Goal: Transaction & Acquisition: Book appointment/travel/reservation

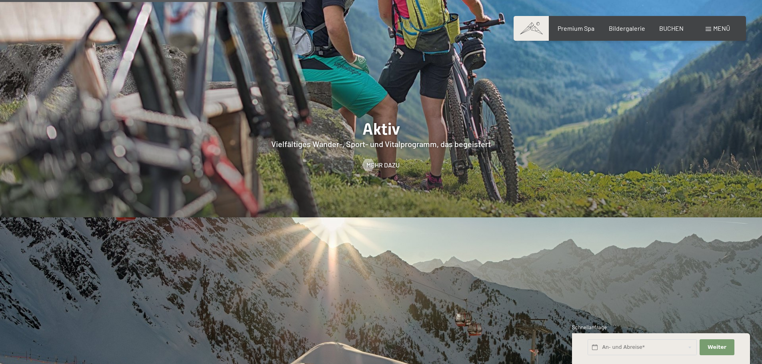
scroll to position [1840, 0]
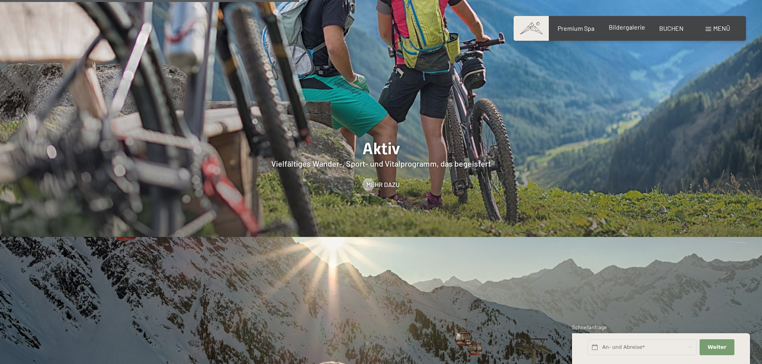
click at [629, 27] on span "Bildergalerie" at bounding box center [627, 27] width 36 height 8
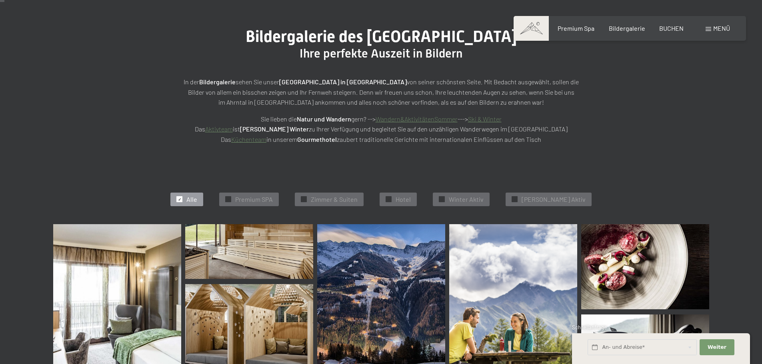
scroll to position [160, 0]
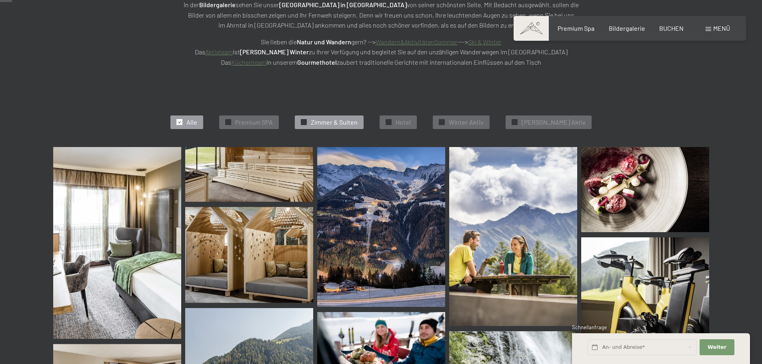
click at [337, 124] on span "Zimmer & Suiten" at bounding box center [334, 122] width 47 height 9
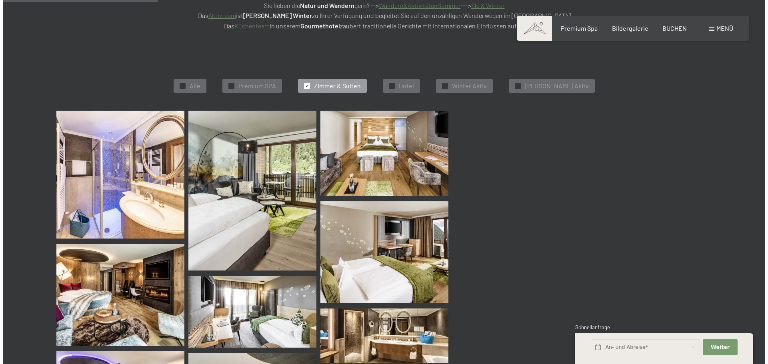
scroll to position [202, 0]
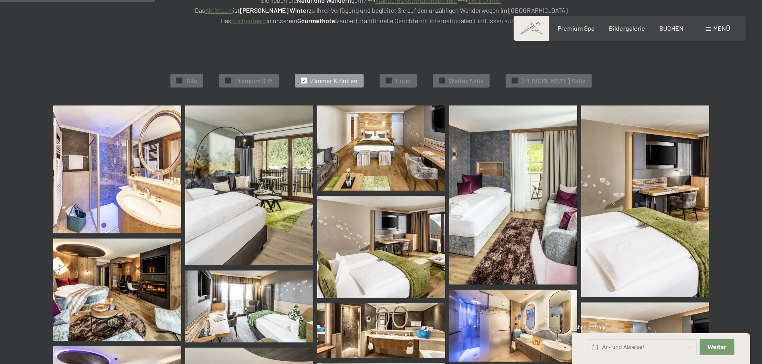
click at [711, 28] on div "Menü" at bounding box center [718, 28] width 24 height 9
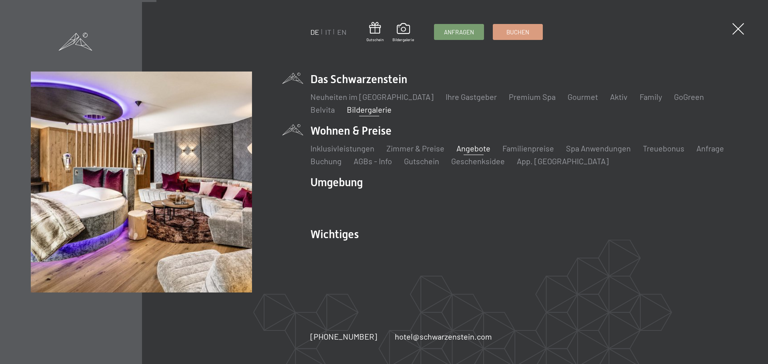
click at [468, 151] on link "Angebote" at bounding box center [473, 149] width 34 height 10
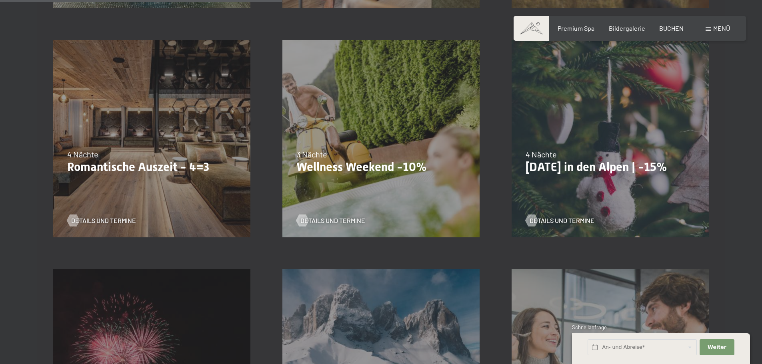
scroll to position [680, 0]
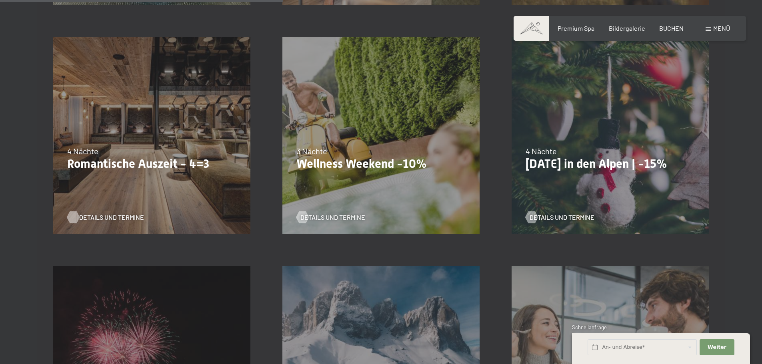
click at [120, 216] on span "Details und Termine" at bounding box center [111, 217] width 65 height 9
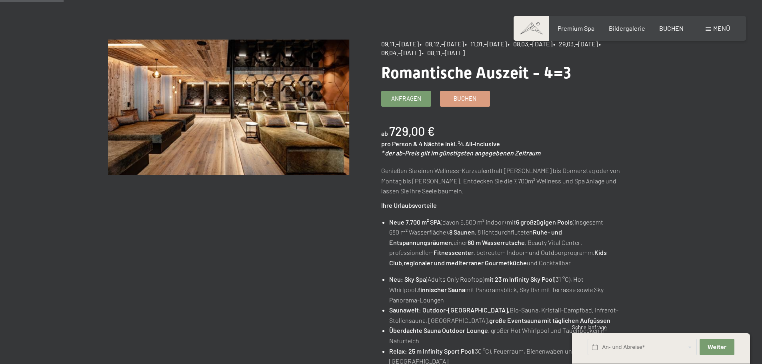
scroll to position [80, 0]
click at [460, 103] on link "Buchen" at bounding box center [464, 97] width 49 height 15
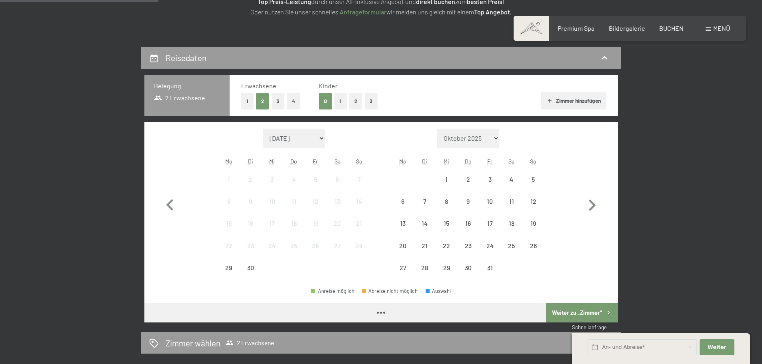
scroll to position [160, 0]
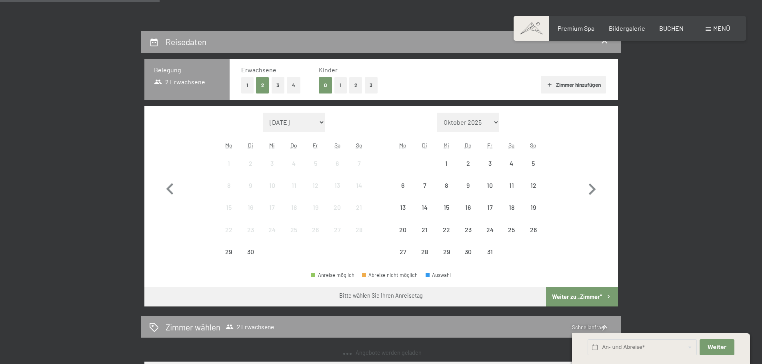
select select "[DATE]"
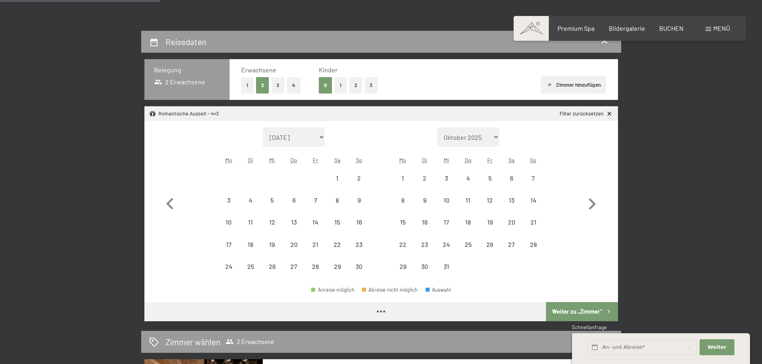
select select "[DATE]"
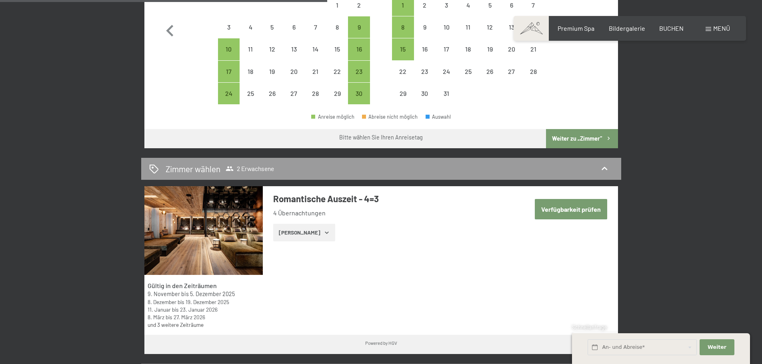
scroll to position [400, 0]
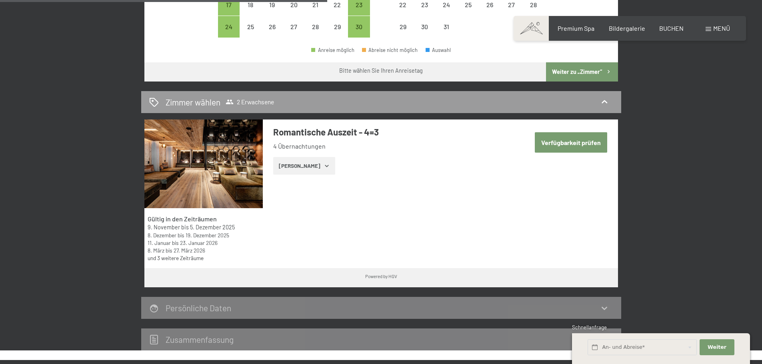
click at [570, 135] on button "Verfügbarkeit prüfen" at bounding box center [571, 142] width 72 height 20
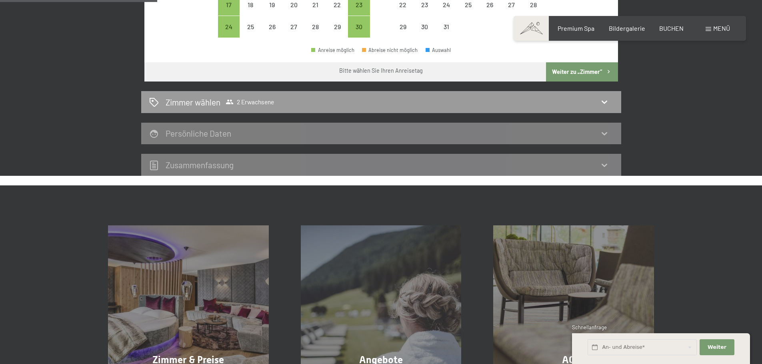
scroll to position [191, 0]
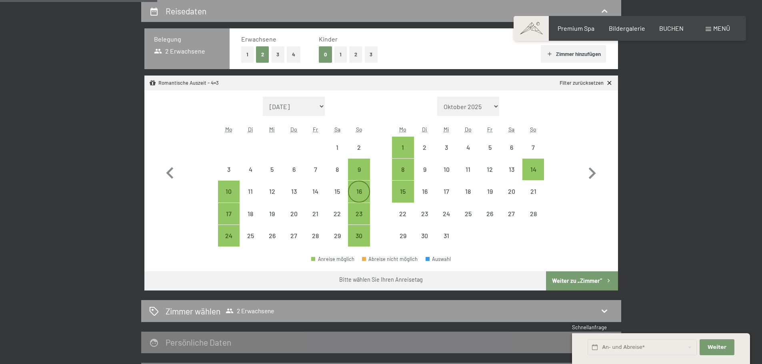
click at [359, 193] on div "16" at bounding box center [359, 198] width 20 height 20
select select "[DATE]"
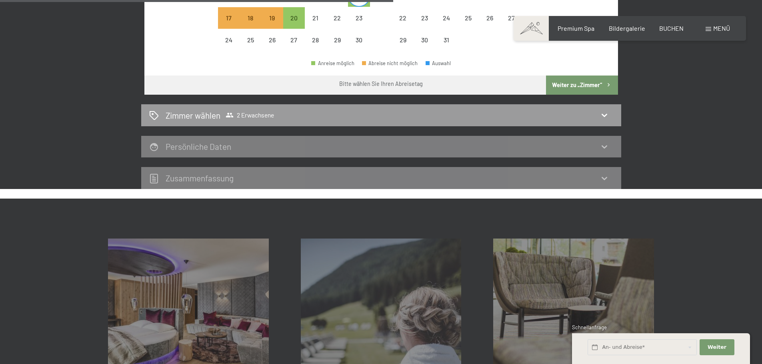
scroll to position [391, 0]
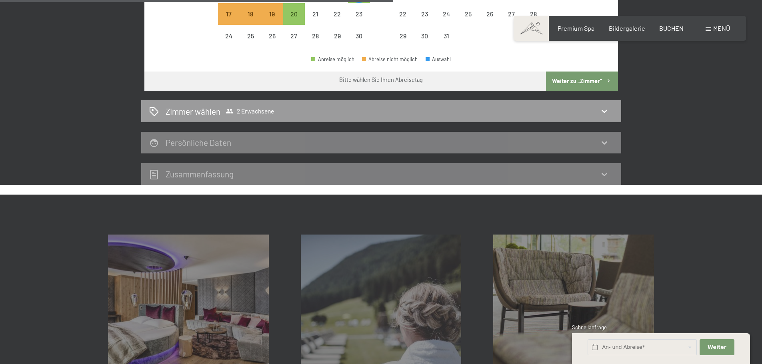
click at [585, 80] on button "Weiter zu „Zimmer“" at bounding box center [582, 81] width 72 height 19
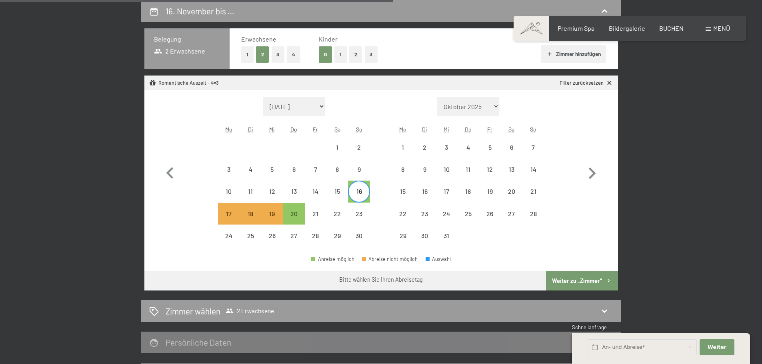
select select "[DATE]"
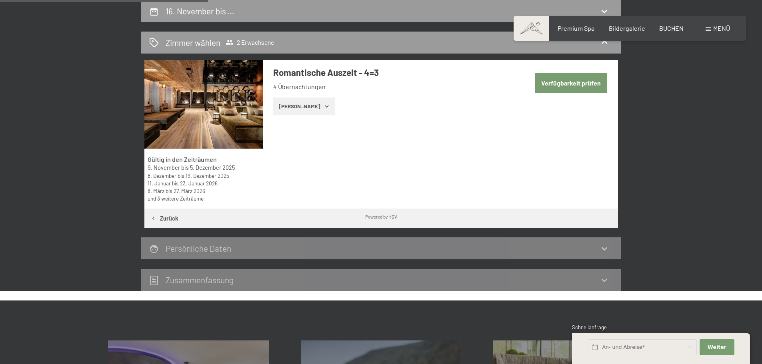
click at [560, 83] on button "Verfügbarkeit prüfen" at bounding box center [571, 83] width 72 height 20
select select "[DATE]"
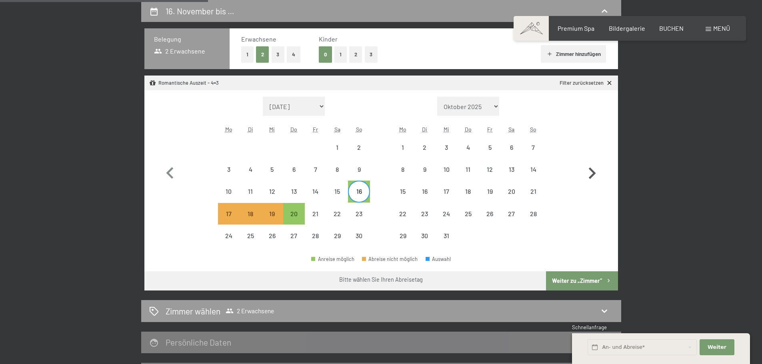
click at [588, 176] on icon "button" at bounding box center [591, 173] width 23 height 23
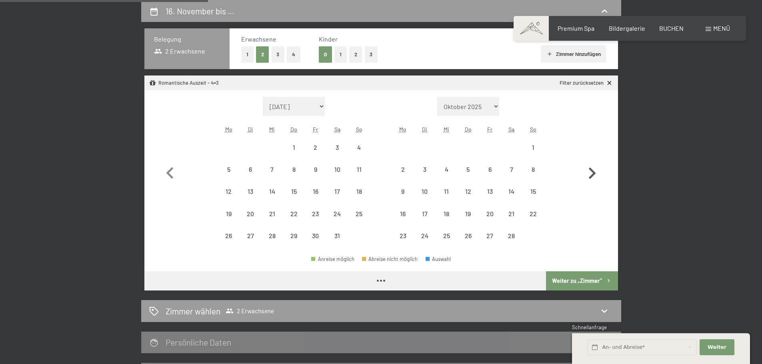
click at [588, 176] on icon "button" at bounding box center [591, 173] width 23 height 23
select select "[DATE]"
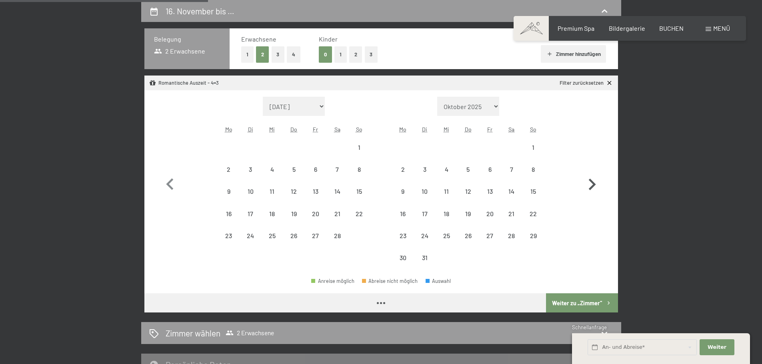
click at [588, 176] on icon "button" at bounding box center [591, 184] width 23 height 23
select select "[DATE]"
click at [588, 176] on icon "button" at bounding box center [591, 184] width 23 height 23
select select "[DATE]"
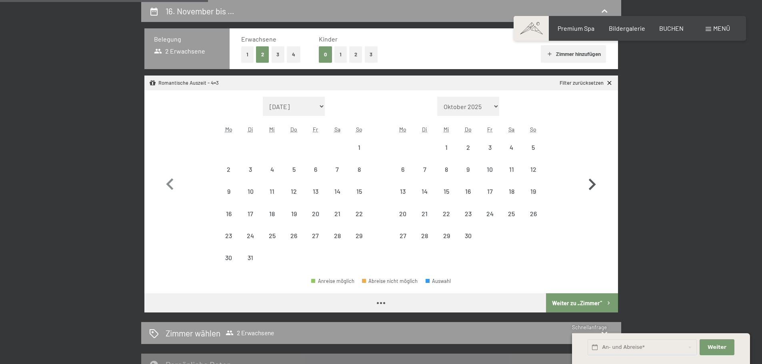
select select "[DATE]"
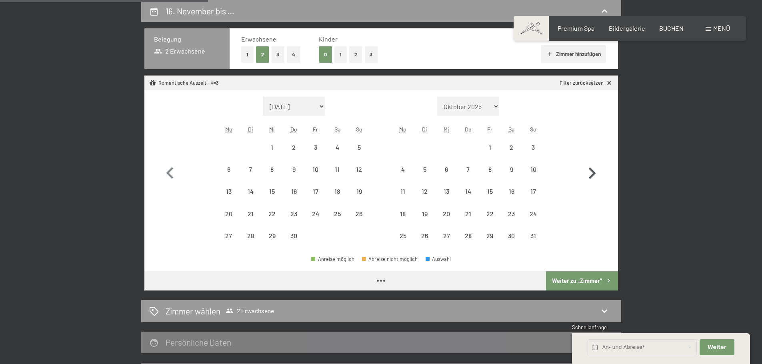
click at [588, 176] on icon "button" at bounding box center [591, 173] width 23 height 23
select select "[DATE]"
click at [588, 176] on icon "button" at bounding box center [591, 173] width 23 height 23
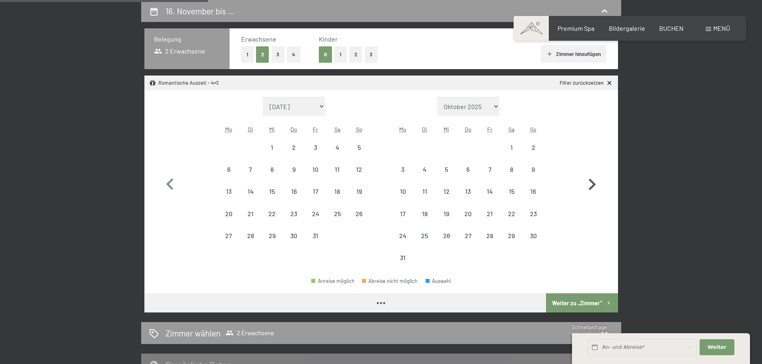
click at [588, 176] on icon "button" at bounding box center [591, 184] width 23 height 23
select select "[DATE]"
click at [588, 176] on icon "button" at bounding box center [591, 184] width 23 height 23
select select "[DATE]"
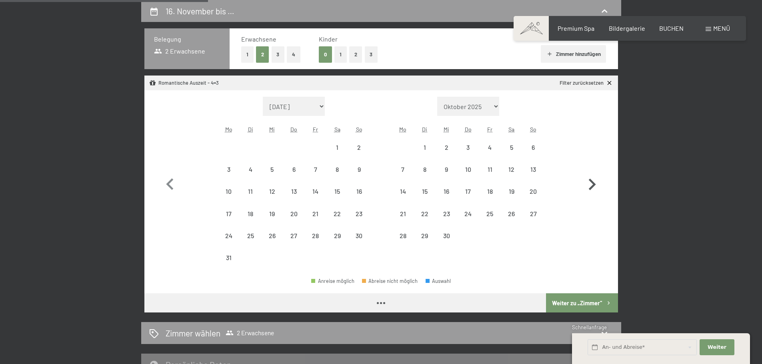
select select "[DATE]"
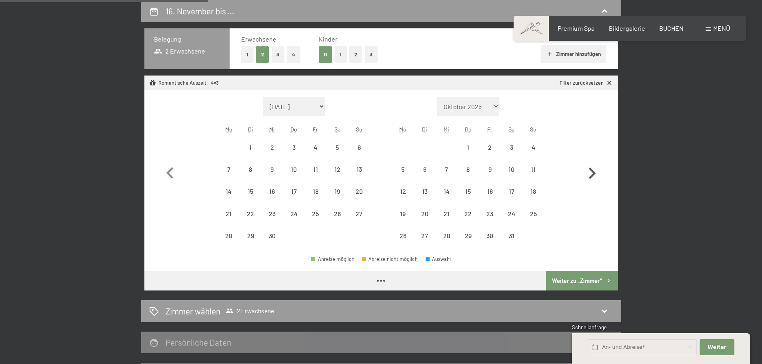
click at [588, 176] on icon "button" at bounding box center [591, 173] width 23 height 23
select select "[DATE]"
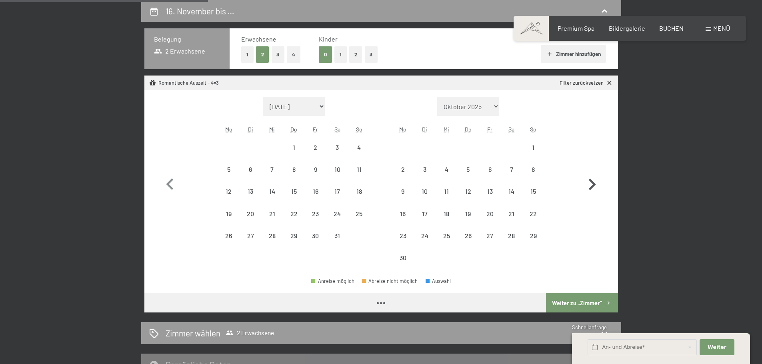
click at [588, 176] on icon "button" at bounding box center [591, 184] width 23 height 23
select select "[DATE]"
click at [588, 176] on icon "button" at bounding box center [591, 184] width 23 height 23
select select "[DATE]"
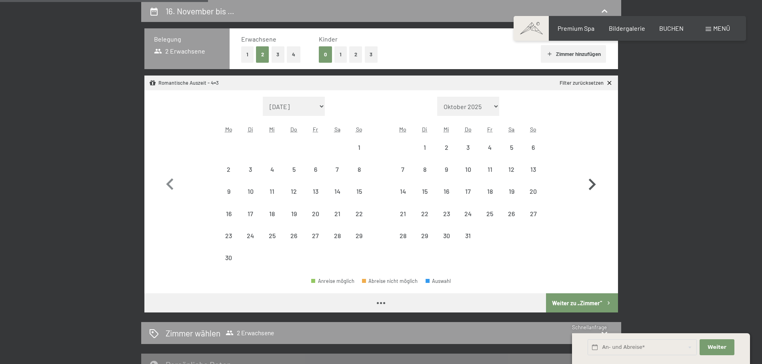
select select "[DATE]"
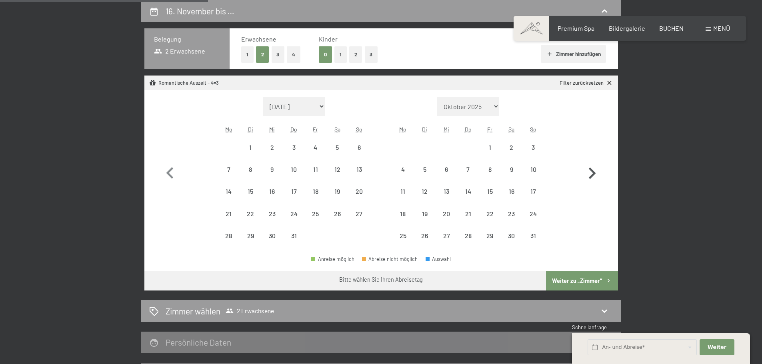
click at [589, 176] on icon "button" at bounding box center [591, 173] width 23 height 23
select select "[DATE]"
click at [166, 179] on icon "button" at bounding box center [169, 173] width 23 height 23
select select "[DATE]"
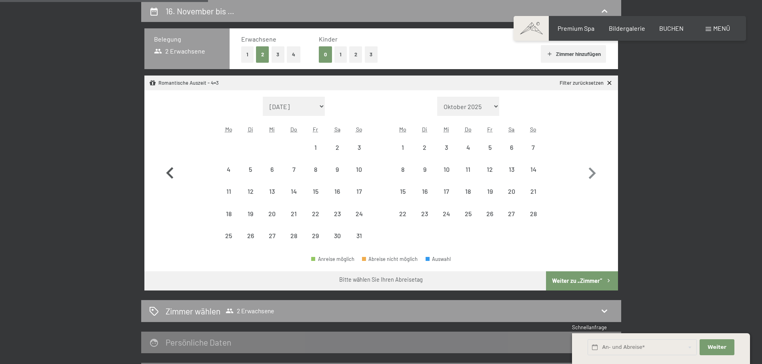
select select "[DATE]"
click at [166, 179] on icon "button" at bounding box center [169, 173] width 23 height 23
select select "[DATE]"
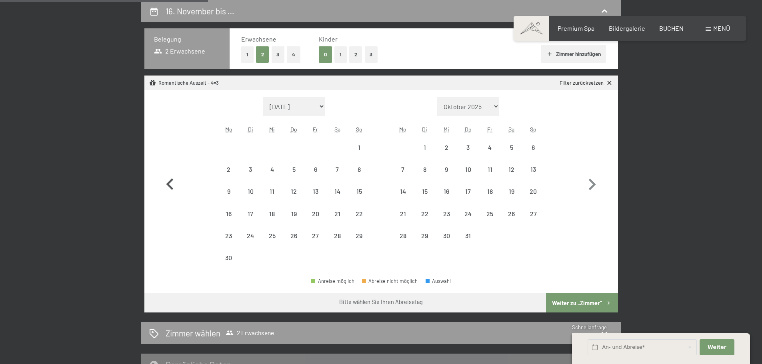
click at [166, 179] on icon "button" at bounding box center [169, 184] width 23 height 23
select select "[DATE]"
click at [167, 179] on icon "button" at bounding box center [169, 184] width 23 height 23
select select "[DATE]"
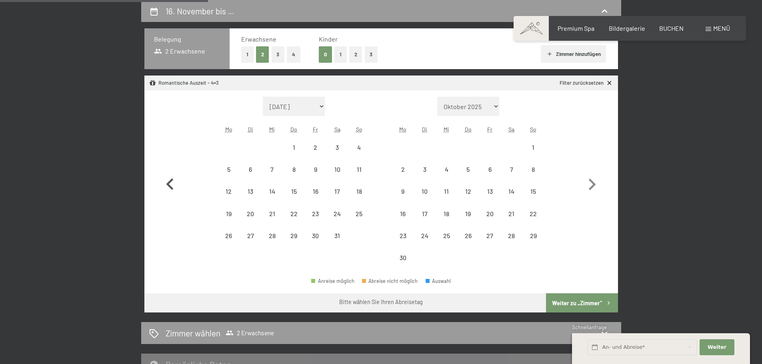
select select "[DATE]"
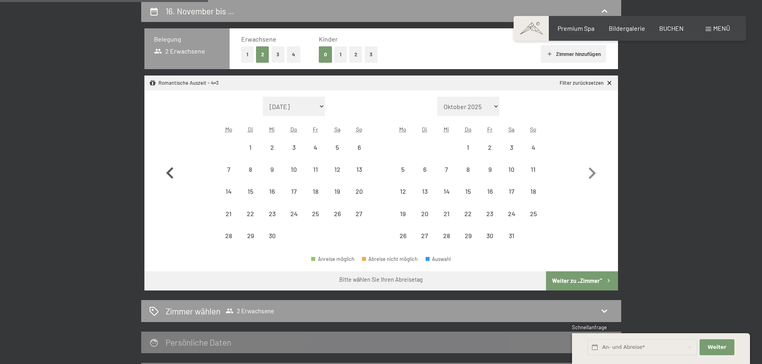
click at [167, 179] on icon "button" at bounding box center [169, 173] width 23 height 23
select select "[DATE]"
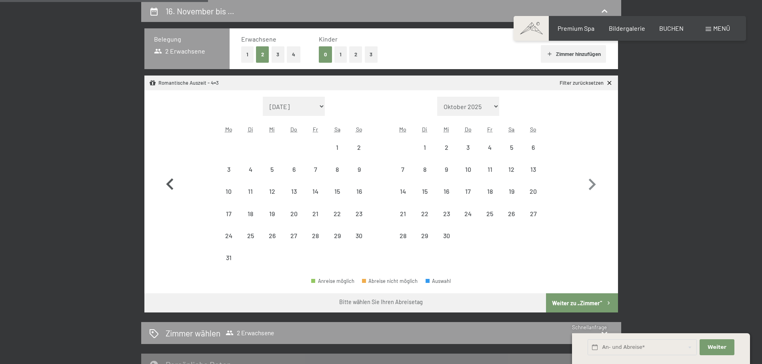
click at [167, 179] on icon "button" at bounding box center [169, 184] width 23 height 23
select select "[DATE]"
click at [168, 179] on icon "button" at bounding box center [169, 184] width 23 height 23
select select "[DATE]"
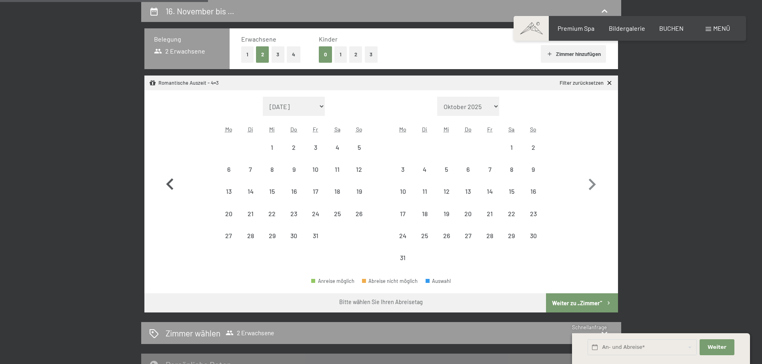
select select "[DATE]"
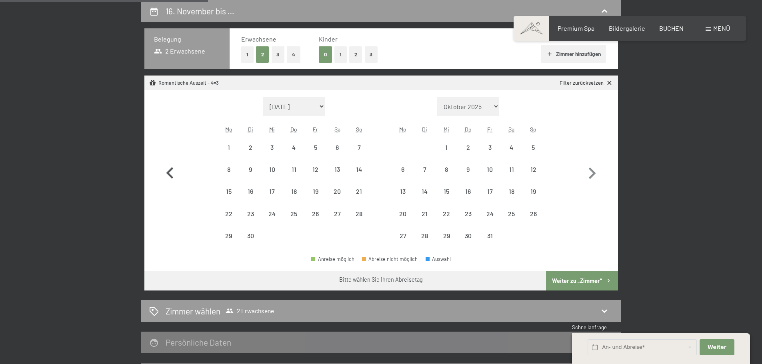
click at [168, 179] on icon "button" at bounding box center [169, 173] width 23 height 23
select select "[DATE]"
click at [168, 179] on icon "button" at bounding box center [169, 173] width 23 height 23
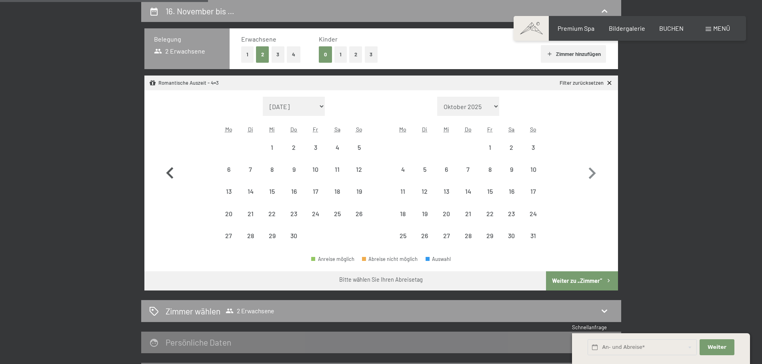
select select "[DATE]"
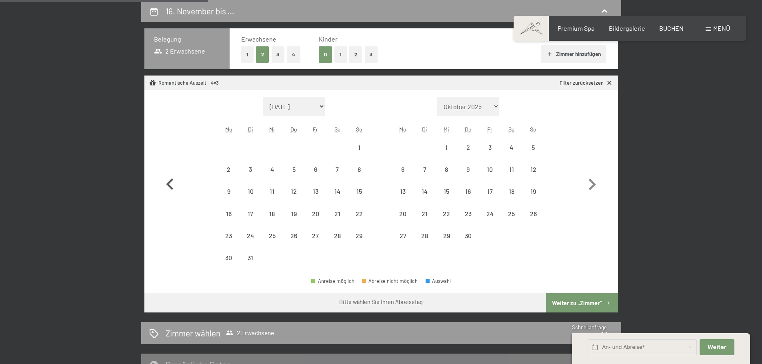
click at [168, 179] on icon "button" at bounding box center [169, 184] width 23 height 23
select select "[DATE]"
click at [168, 179] on icon "button" at bounding box center [169, 184] width 23 height 23
select select "[DATE]"
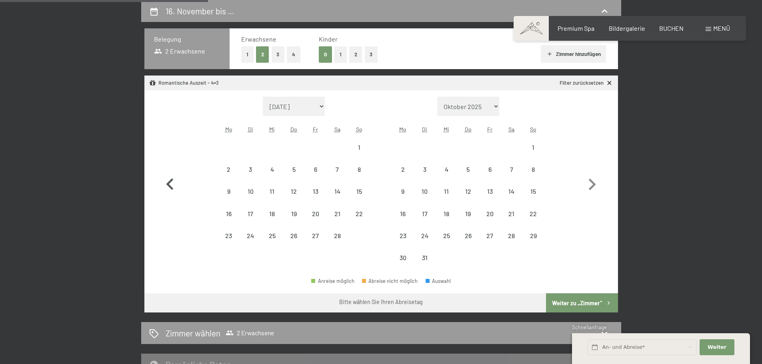
select select "[DATE]"
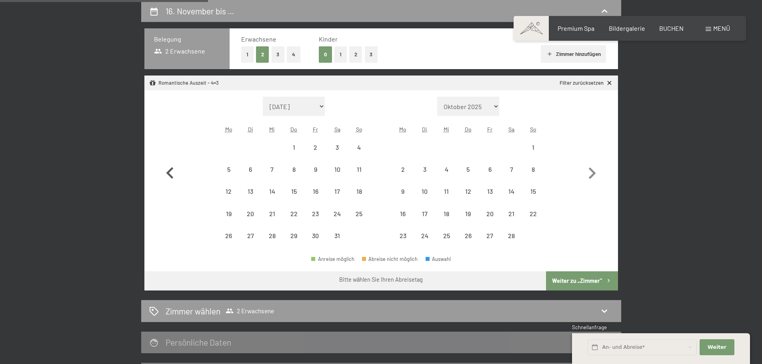
click at [168, 179] on icon "button" at bounding box center [169, 173] width 23 height 23
select select "[DATE]"
click at [168, 179] on icon "button" at bounding box center [169, 173] width 23 height 23
select select "[DATE]"
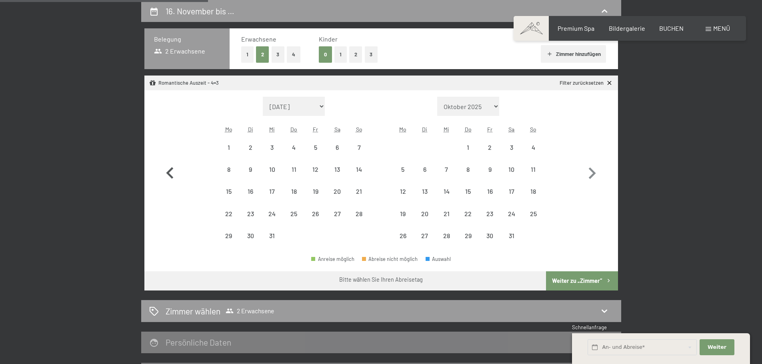
select select "[DATE]"
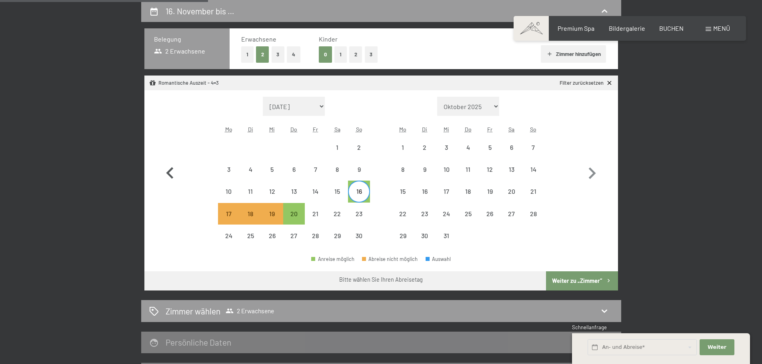
click at [168, 179] on icon "button" at bounding box center [169, 173] width 23 height 23
select select "[DATE]"
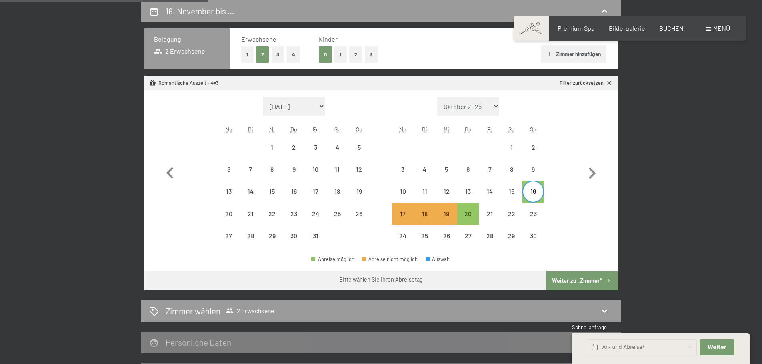
click at [536, 194] on div "16" at bounding box center [533, 198] width 20 height 20
select select "[DATE]"
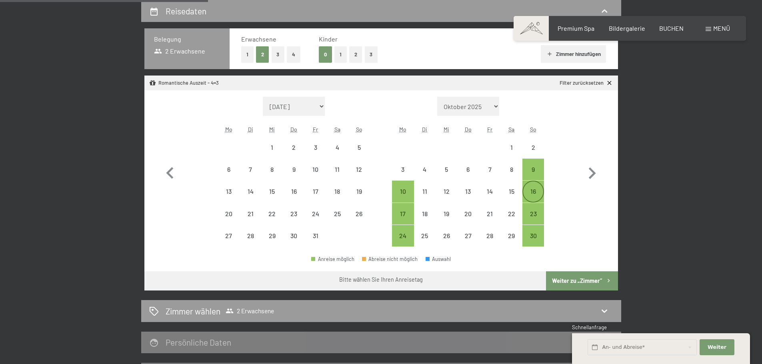
click at [534, 196] on div "16" at bounding box center [533, 198] width 20 height 20
select select "[DATE]"
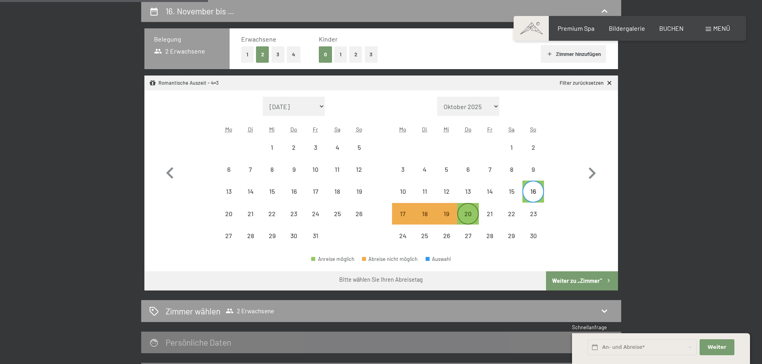
click at [474, 217] on div "20" at bounding box center [468, 221] width 20 height 20
select select "[DATE]"
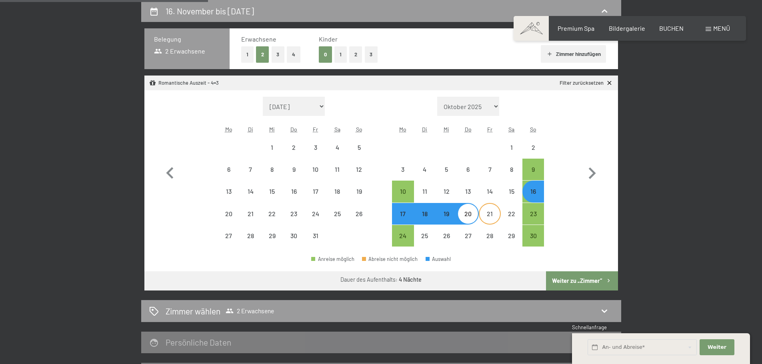
select select "[DATE]"
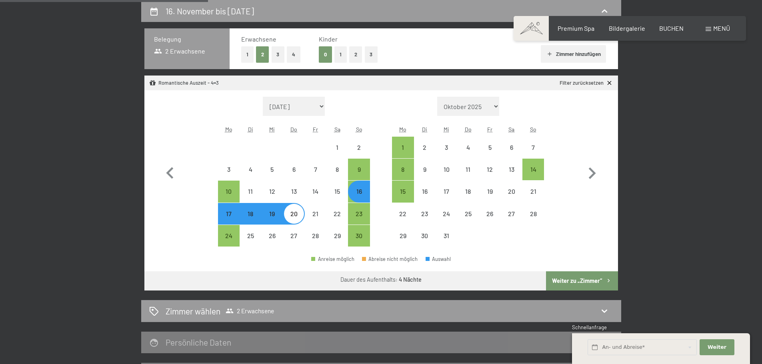
click at [576, 282] on button "Weiter zu „Zimmer“" at bounding box center [582, 281] width 72 height 19
select select "[DATE]"
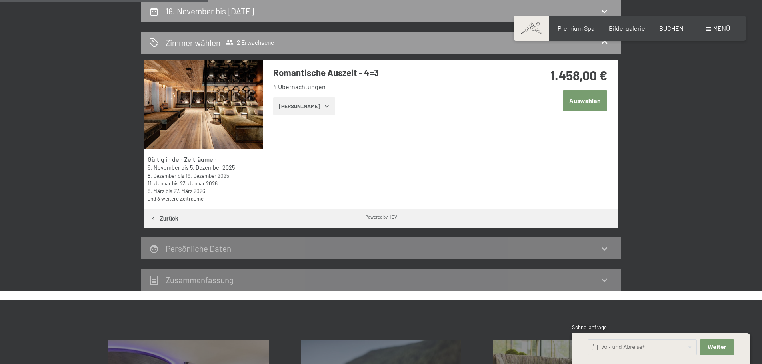
click at [594, 100] on button "Auswählen" at bounding box center [585, 100] width 44 height 20
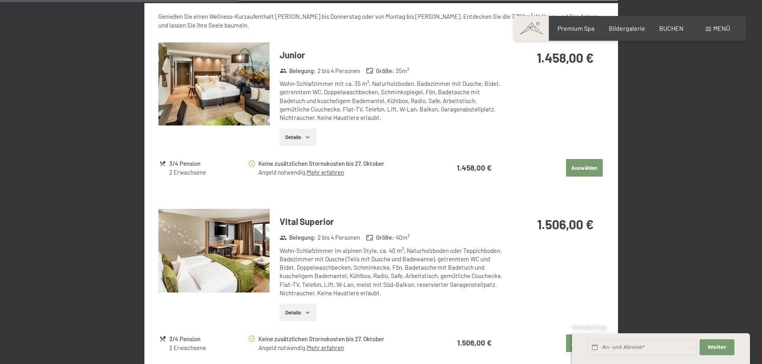
scroll to position [400, 0]
click at [221, 99] on img at bounding box center [213, 84] width 111 height 84
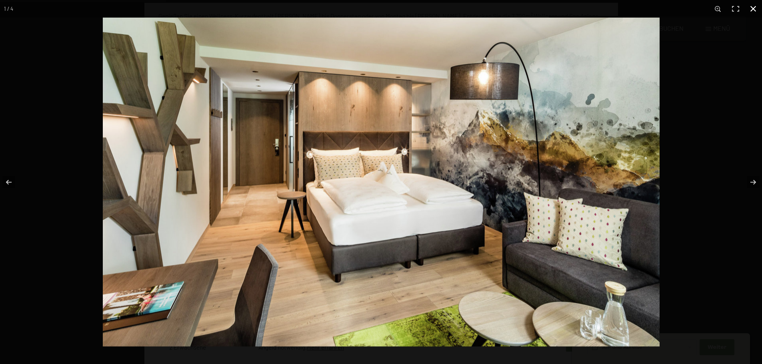
click at [721, 186] on div at bounding box center [484, 200] width 762 height 364
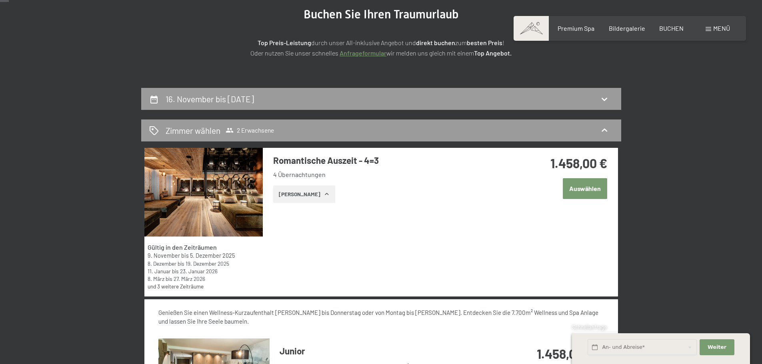
scroll to position [0, 0]
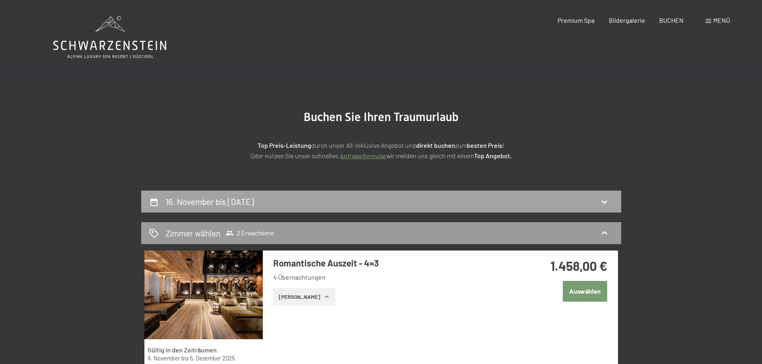
click at [438, 198] on div "16. November bis [DATE]" at bounding box center [381, 202] width 464 height 12
select select "[DATE]"
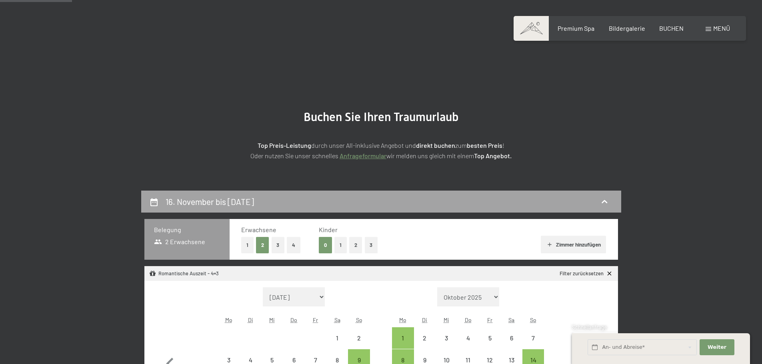
scroll to position [191, 0]
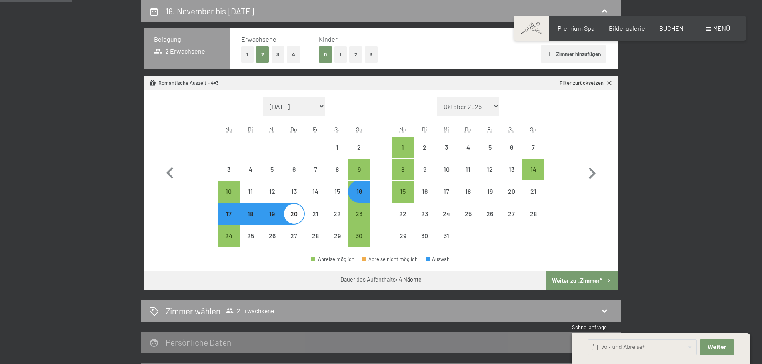
click at [414, 191] on div "16" at bounding box center [425, 192] width 22 height 22
select select "[DATE]"
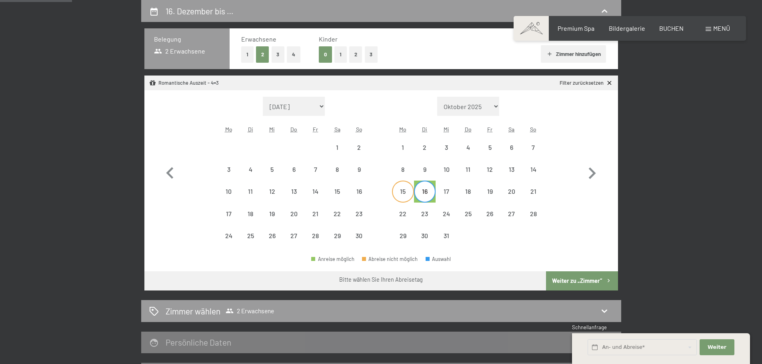
click at [405, 194] on div "15" at bounding box center [403, 198] width 20 height 20
select select "[DATE]"
click at [500, 194] on div "19" at bounding box center [490, 198] width 20 height 20
select select "[DATE]"
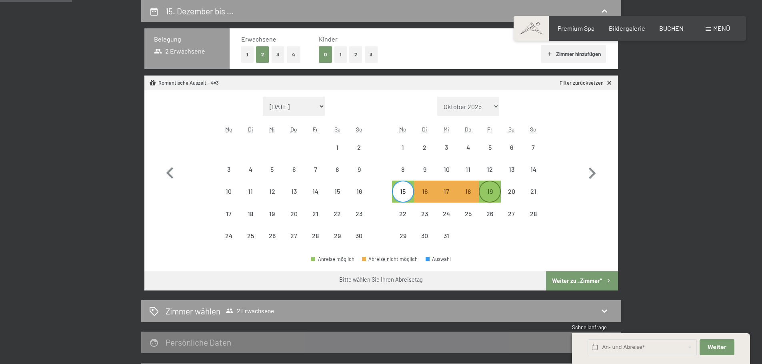
select select "[DATE]"
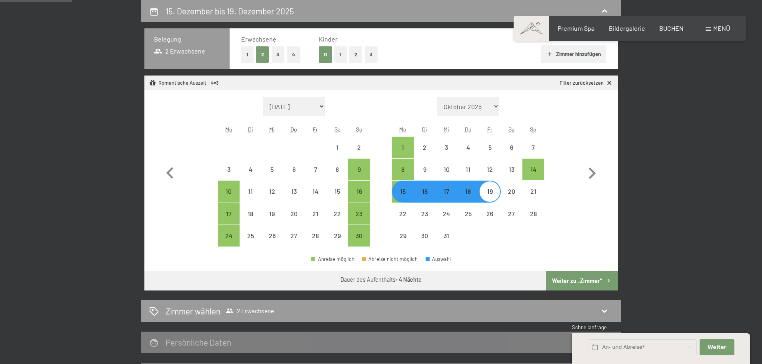
select select "[DATE]"
drag, startPoint x: 575, startPoint y: 278, endPoint x: 581, endPoint y: 278, distance: 5.6
click at [576, 278] on button "Weiter zu „Zimmer“" at bounding box center [582, 281] width 72 height 19
select select "[DATE]"
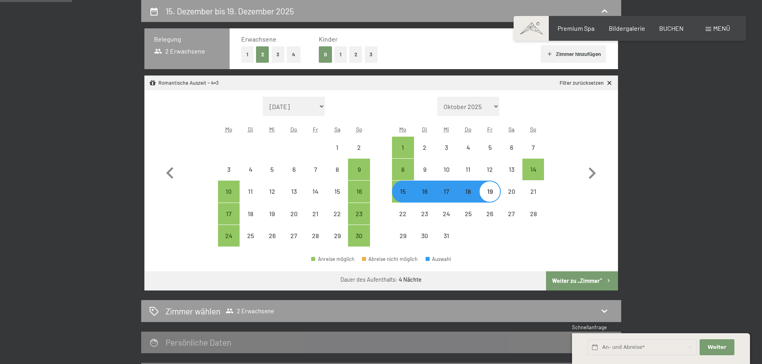
select select "[DATE]"
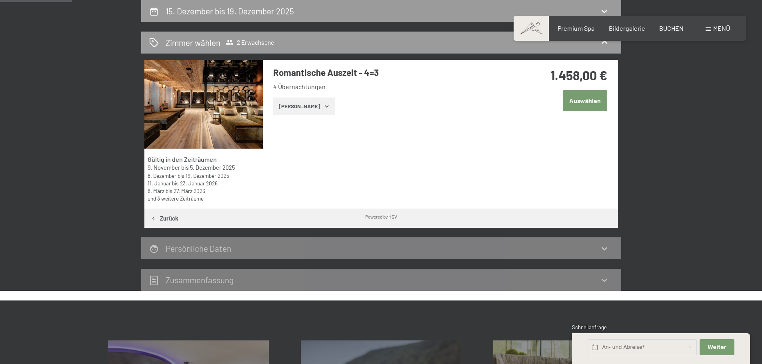
click at [589, 101] on button "Auswählen" at bounding box center [585, 100] width 44 height 20
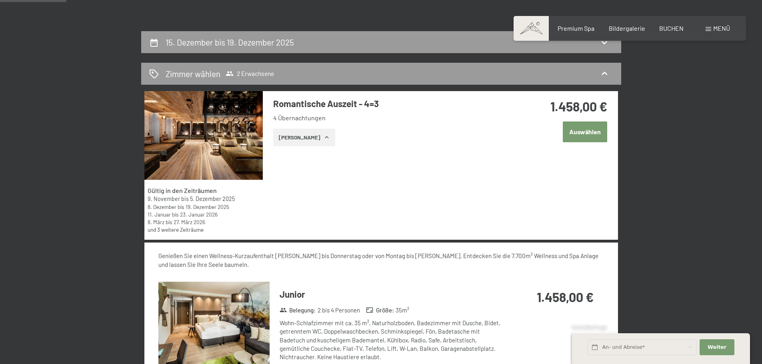
click at [591, 135] on button "Auswählen" at bounding box center [585, 132] width 44 height 20
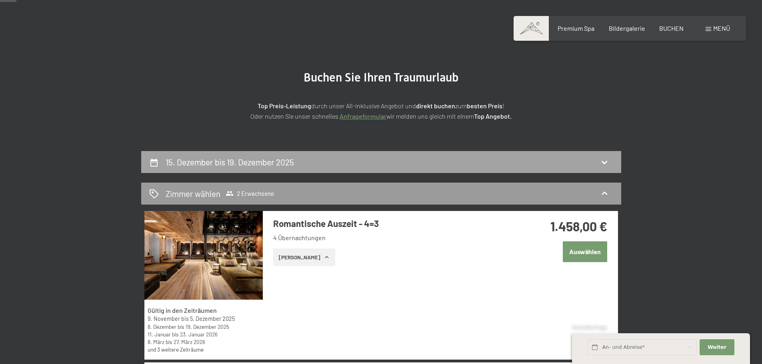
click at [514, 166] on div "15. Dezember bis 19. Dezember 2025" at bounding box center [381, 162] width 464 height 12
select select "[DATE]"
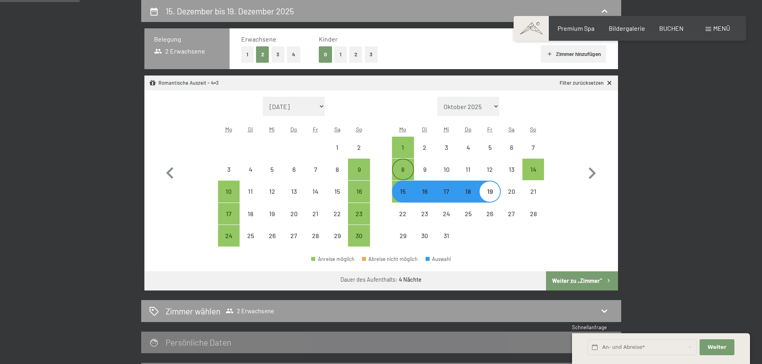
click at [408, 166] on div "8" at bounding box center [403, 170] width 20 height 20
select select "[DATE]"
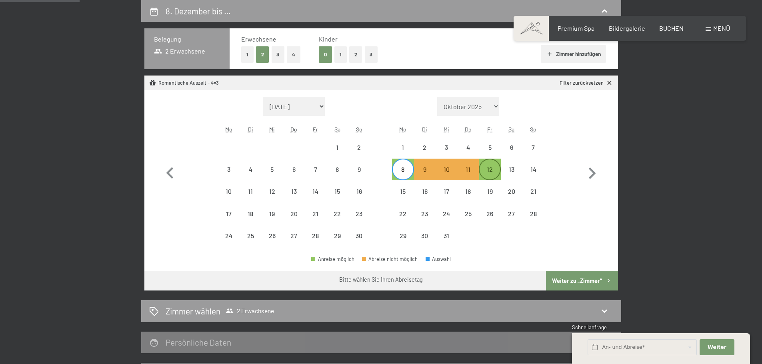
click at [491, 173] on div "12" at bounding box center [490, 176] width 20 height 20
select select "[DATE]"
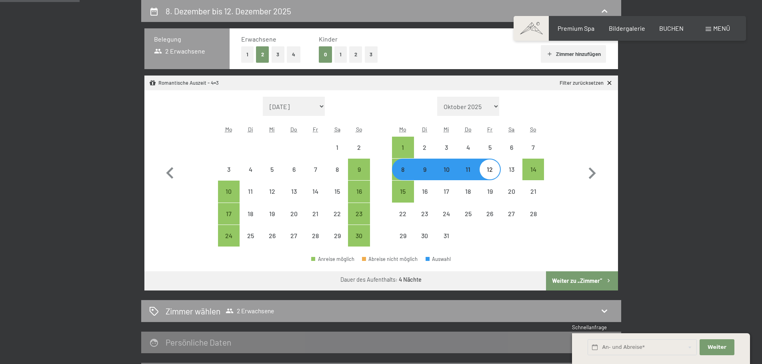
select select "[DATE]"
click at [566, 278] on button "Weiter zu „Zimmer“" at bounding box center [582, 281] width 72 height 19
select select "[DATE]"
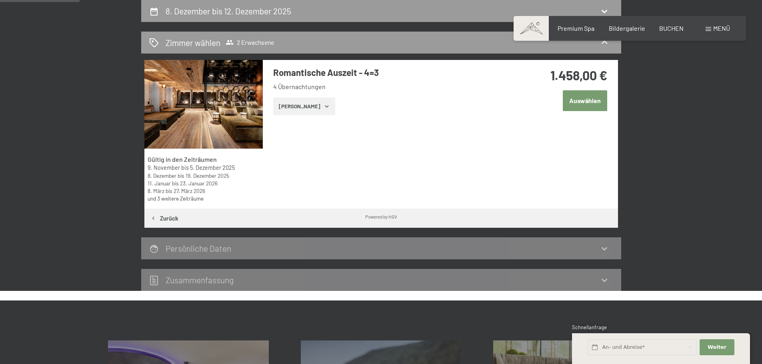
click at [598, 97] on button "Auswählen" at bounding box center [585, 100] width 44 height 20
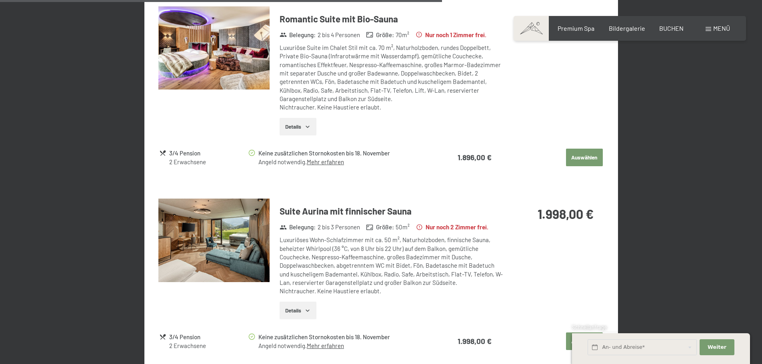
scroll to position [1480, 0]
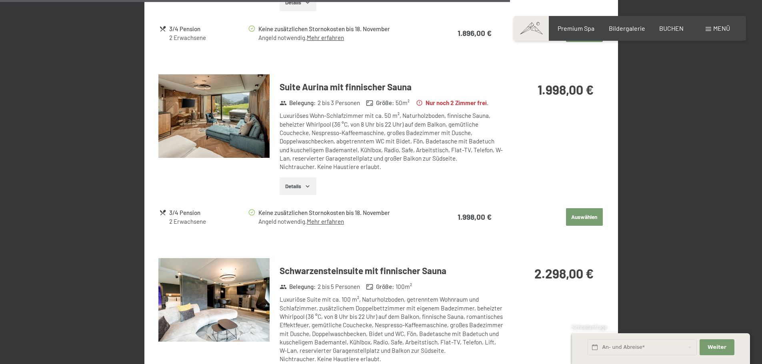
click at [251, 95] on img at bounding box center [213, 116] width 111 height 84
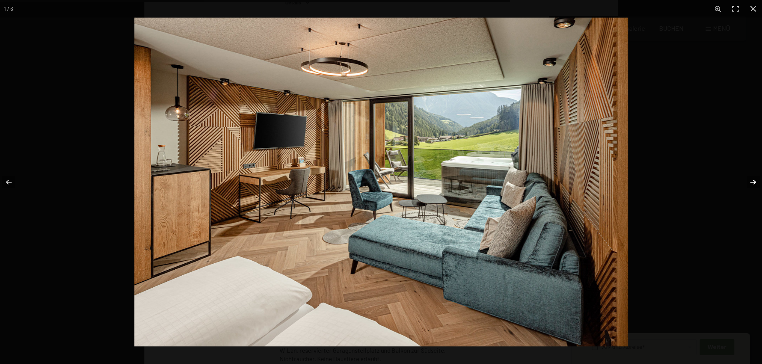
click at [750, 182] on button "button" at bounding box center [748, 182] width 28 height 40
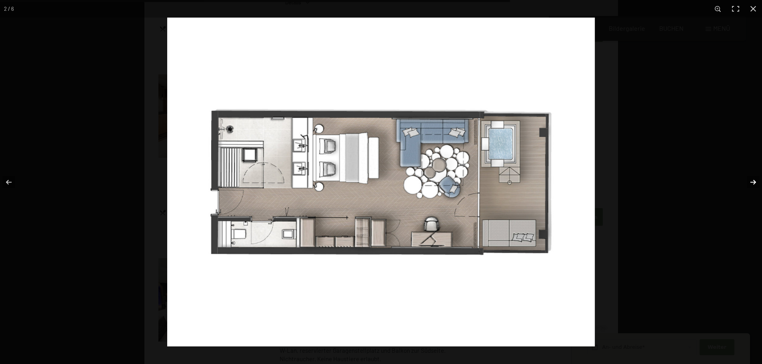
click at [750, 181] on button "button" at bounding box center [748, 182] width 28 height 40
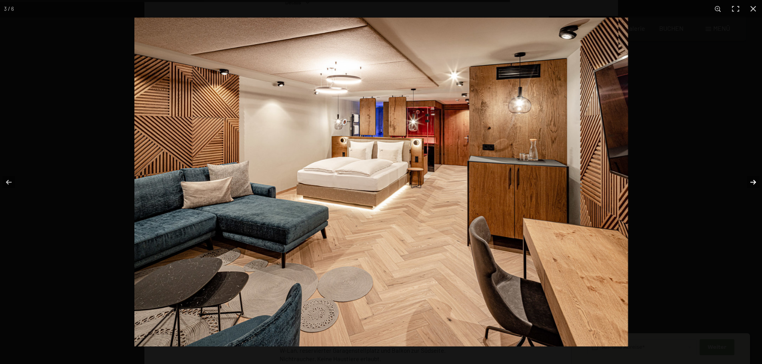
click at [744, 176] on button "button" at bounding box center [748, 182] width 28 height 40
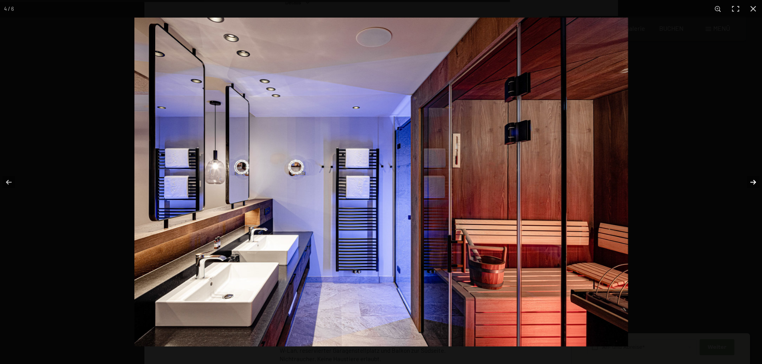
click at [746, 179] on button "button" at bounding box center [748, 182] width 28 height 40
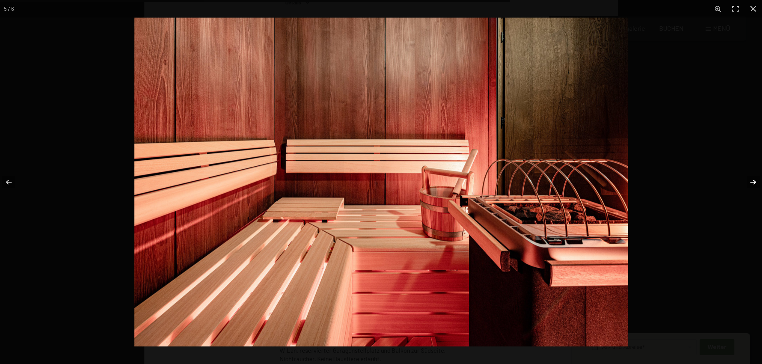
click at [746, 179] on button "button" at bounding box center [748, 182] width 28 height 40
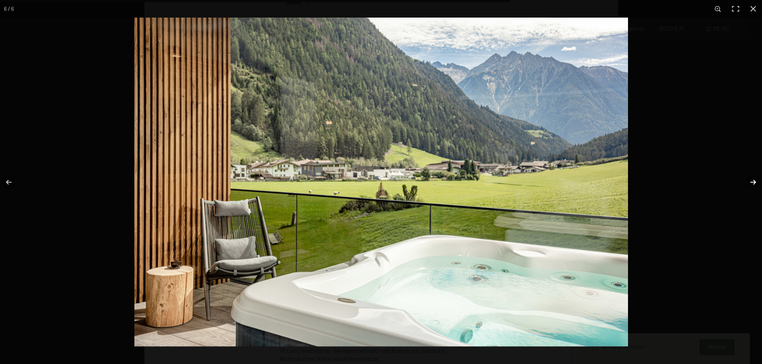
click at [747, 179] on button "button" at bounding box center [748, 182] width 28 height 40
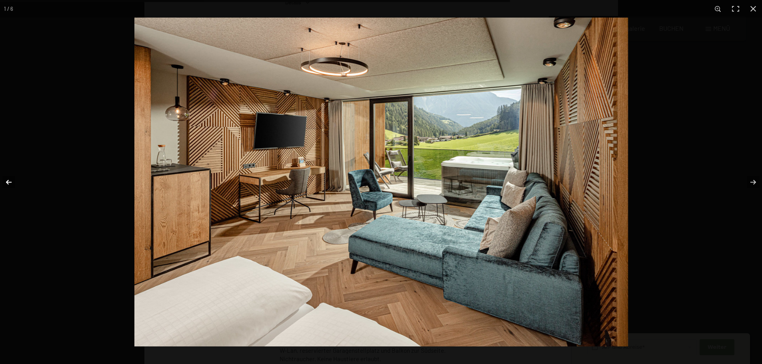
click at [12, 179] on button "button" at bounding box center [14, 182] width 28 height 40
